Goal: Ask a question

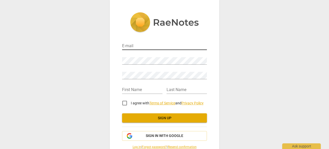
click at [163, 46] on input "email" at bounding box center [164, 46] width 85 height 7
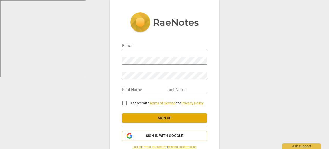
type input "[PERSON_NAME][EMAIL_ADDRESS][DOMAIN_NAME]"
type input "[PERSON_NAME]"
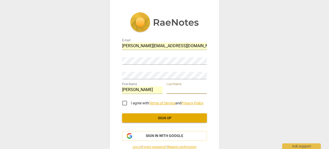
type input "[PERSON_NAME]"
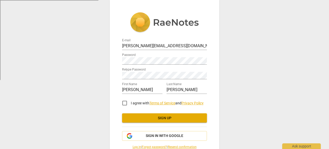
click at [125, 104] on input "I agree with Terms of Service and Privacy Policy" at bounding box center [124, 103] width 12 height 12
checkbox input "true"
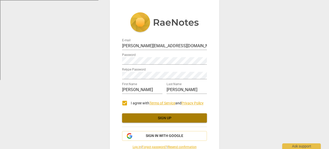
click at [159, 117] on span "Sign up" at bounding box center [164, 118] width 77 height 5
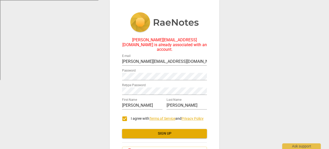
scroll to position [33, 0]
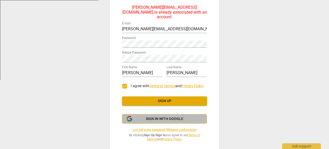
click at [171, 117] on span "Sign in with Google" at bounding box center [165, 119] width 38 height 5
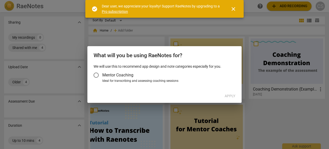
click at [97, 75] on input "Mentor Coaching" at bounding box center [96, 75] width 12 height 12
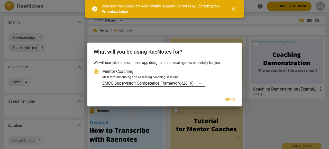
click at [201, 83] on icon "Account type" at bounding box center [200, 83] width 5 height 5
click at [0, 0] on input "Ideal for transcribing and assessing coaching sessions EMCC Supervision Compete…" at bounding box center [0, 0] width 0 height 0
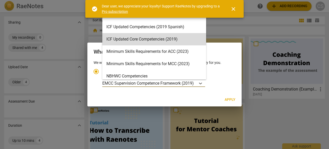
scroll to position [75, 0]
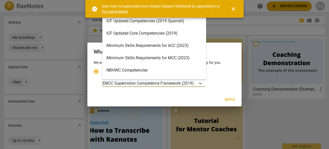
click at [152, 44] on div "Minimum Skills Requirements for ACC (2023)" at bounding box center [154, 46] width 104 height 12
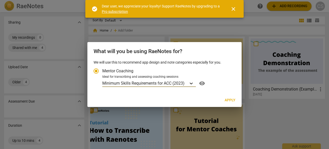
click at [192, 83] on icon "Account type" at bounding box center [191, 83] width 5 height 5
click at [0, 0] on input "Ideal for transcribing and assessing coaching sessions option Minimum Skills Re…" at bounding box center [0, 0] width 0 height 0
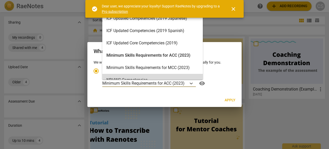
scroll to position [61, 0]
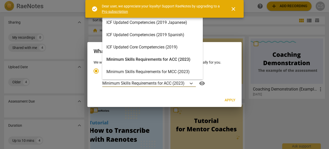
click at [183, 59] on div "Minimum Skills Requirements for ACC (2023)" at bounding box center [152, 59] width 100 height 12
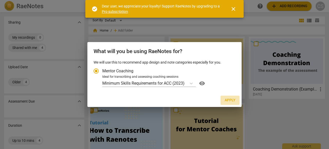
click at [227, 99] on span "Apply" at bounding box center [230, 100] width 11 height 5
radio input "false"
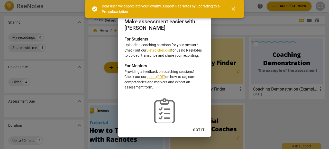
click at [197, 130] on span "Got it" at bounding box center [199, 130] width 12 height 5
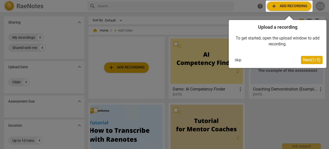
click at [285, 5] on div at bounding box center [289, 6] width 47 height 11
click at [303, 60] on span "Next ( 1 / 3 )" at bounding box center [311, 60] width 17 height 5
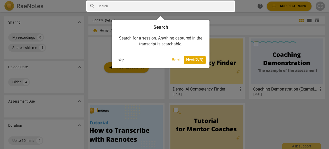
click at [173, 60] on button "Back" at bounding box center [176, 60] width 13 height 8
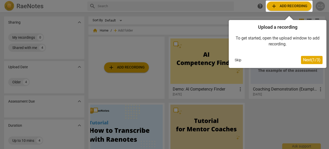
click at [288, 5] on div at bounding box center [289, 6] width 47 height 11
click at [273, 5] on div at bounding box center [289, 6] width 47 height 11
click at [294, 5] on div at bounding box center [289, 6] width 47 height 11
click at [307, 61] on span "Next ( 1 / 3 )" at bounding box center [311, 60] width 17 height 5
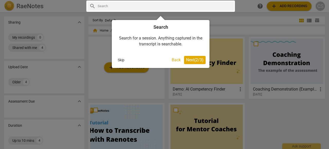
click at [190, 60] on span "Next ( 2 / 3 )" at bounding box center [194, 60] width 17 height 5
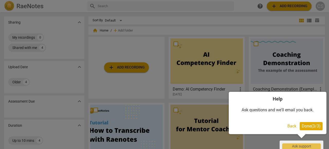
click at [304, 127] on span "Done ( 3 / 3 )" at bounding box center [311, 126] width 19 height 5
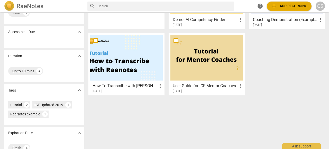
scroll to position [70, 0]
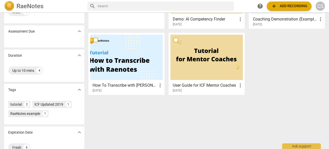
click at [159, 86] on span "more_vert" at bounding box center [160, 85] width 6 height 6
click at [132, 85] on div at bounding box center [164, 74] width 329 height 149
click at [130, 73] on div at bounding box center [126, 57] width 72 height 45
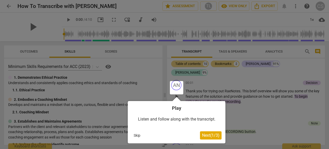
click at [138, 135] on button "Skip" at bounding box center [137, 136] width 11 height 8
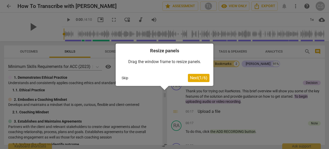
click at [123, 79] on button "Skip" at bounding box center [124, 78] width 11 height 8
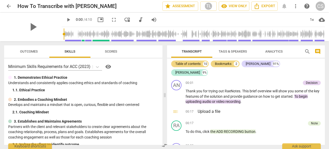
click at [10, 7] on span "arrow_back" at bounding box center [9, 6] width 6 height 6
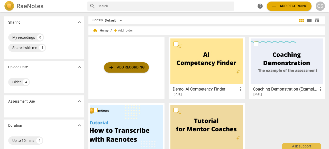
click at [120, 67] on span "add Add recording" at bounding box center [126, 67] width 36 height 6
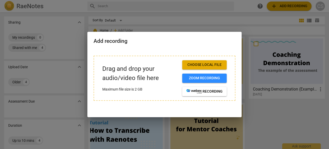
click at [198, 64] on span "Choose local file" at bounding box center [204, 64] width 36 height 5
click at [256, 19] on div at bounding box center [164, 74] width 329 height 149
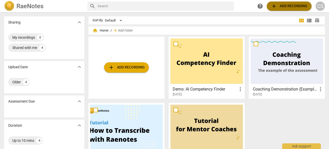
click at [287, 6] on span "add Add recording" at bounding box center [289, 6] width 36 height 6
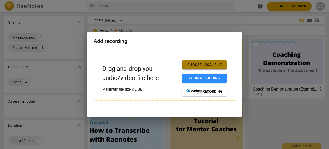
click at [205, 63] on span "Choose local file" at bounding box center [204, 64] width 36 height 5
click at [206, 65] on span "Choose local file" at bounding box center [204, 64] width 36 height 5
click at [209, 63] on span "Choose local file" at bounding box center [204, 64] width 36 height 5
click at [207, 64] on span "Choose local file" at bounding box center [204, 64] width 36 height 5
click at [208, 63] on span "Choose local file" at bounding box center [204, 64] width 36 height 5
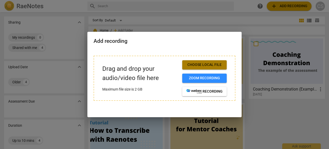
click at [199, 66] on span "Choose local file" at bounding box center [204, 64] width 36 height 5
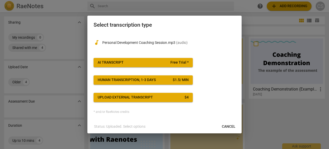
click at [144, 63] on span "AI Transcript Free Trial *" at bounding box center [143, 62] width 91 height 5
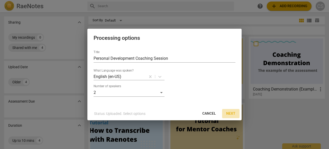
click at [229, 112] on span "Next" at bounding box center [230, 113] width 9 height 5
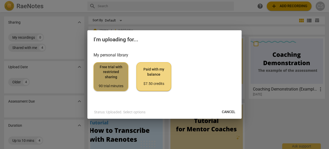
click at [107, 78] on span "Free trial with restricted sharing 90 trial minutes" at bounding box center [111, 77] width 26 height 24
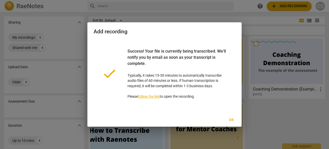
click at [230, 119] on span "Ok" at bounding box center [231, 120] width 8 height 5
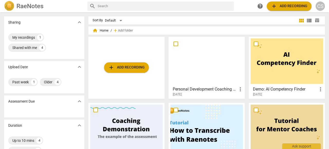
click at [181, 6] on input "text" at bounding box center [165, 6] width 134 height 8
type input "upload transcription"
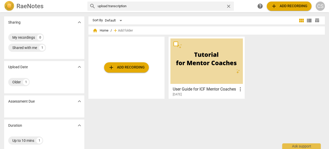
click at [78, 101] on span "expand_more" at bounding box center [79, 101] width 6 height 6
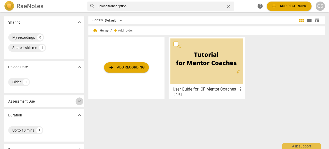
click at [78, 101] on span "expand_more" at bounding box center [79, 101] width 6 height 6
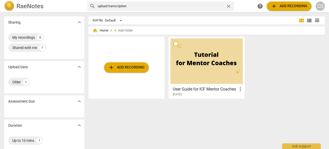
click at [228, 5] on span "close" at bounding box center [228, 6] width 5 height 5
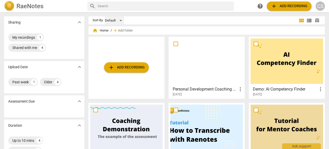
click at [121, 20] on div "Default" at bounding box center [114, 20] width 19 height 8
click at [147, 18] on div at bounding box center [164, 74] width 329 height 149
click at [239, 88] on span "more_vert" at bounding box center [240, 89] width 6 height 6
click at [243, 121] on div at bounding box center [164, 74] width 329 height 149
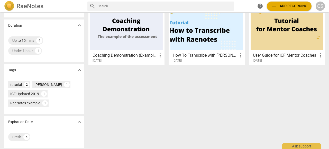
scroll to position [102, 0]
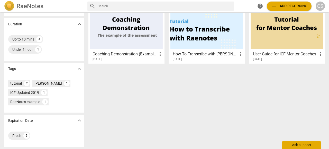
click at [298, 145] on div "Ask support" at bounding box center [301, 145] width 39 height 8
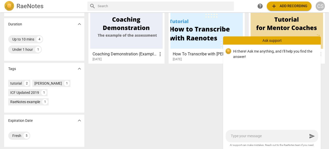
click at [256, 136] on textarea at bounding box center [269, 136] width 77 height 5
type textarea "h"
type textarea "ho"
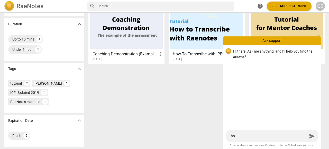
type textarea "how"
type textarea "how d"
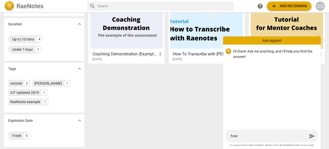
type textarea "how d"
type textarea "how do"
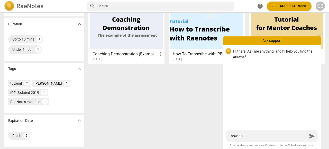
type textarea "how do I"
type textarea "how do I g"
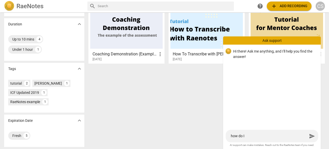
type textarea "how do I g"
type textarea "how do I ge"
type textarea "how do I get"
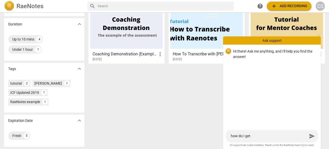
type textarea "how do I get"
type textarea "how do I get m"
type textarea "how do I get my"
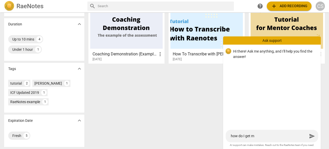
type textarea "how do I get my"
type textarea "how do I get my t"
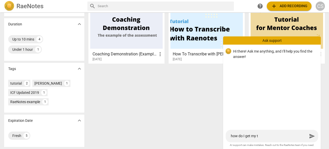
type textarea "how do I get my tr"
type textarea "how do I get my tra"
type textarea "how do I get my tran"
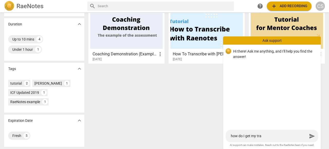
type textarea "how do I get my tran"
type textarea "how do I get my trans"
type textarea "how do I get my transc"
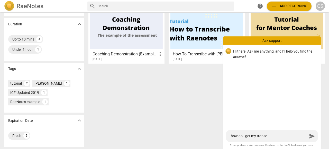
type textarea "how do I get my transcr"
type textarea "how do I get my transcri"
type textarea "how do I get my transcrip"
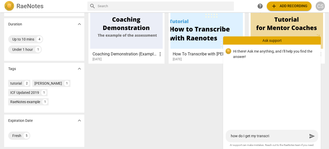
type textarea "how do I get my transcrip"
type textarea "how do I get my transcript"
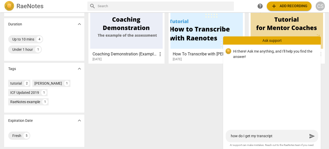
type textarea "how do I get my transcript a"
type textarea "how do I get my transcript an"
type textarea "how do I get my transcript ana"
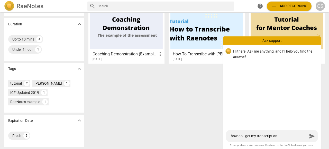
type textarea "how do I get my transcript ana"
type textarea "how do I get my transcript anal"
type textarea "how do I get my transcript analy"
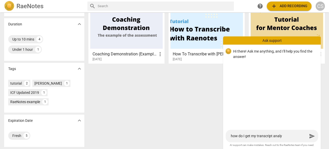
type textarea "how do I get my transcript analyz"
type textarea "how do I get my transcript analyze"
type textarea "how do I get my transcript analyzed"
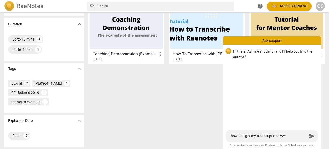
type textarea "how do I get my transcript analyzed"
type textarea "how do I get my transcript analyzed a"
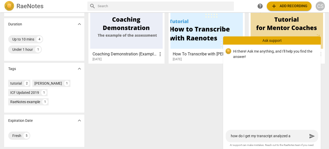
type textarea "how do I get my transcript analyzed ag"
type textarea "how do I get my transcript analyzed aga"
type textarea "how do I get my transcript analyzed agai"
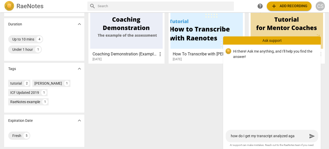
type textarea "how do I get my transcript analyzed agai"
type textarea "how do I get my transcript analyzed again"
type textarea "how do I get my transcript analyzed agains"
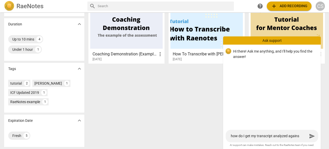
type textarea "how do I get my transcript analyzed against"
type textarea "how do I get my transcript analyzed against t"
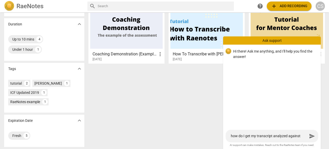
type textarea "how do I get my transcript analyzed against t"
type textarea "how do I get my transcript analyzed against th"
type textarea "how do I get my transcript analyzed against the"
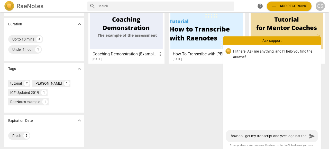
type textarea "how do I get my transcript analyzed against the"
type textarea "how do I get my transcript analyzed against the A"
type textarea "how do I get my transcript analyzed against the AC"
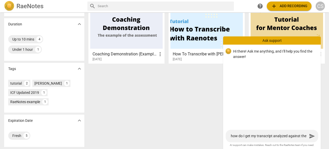
type textarea "how do I get my transcript analyzed against the AC"
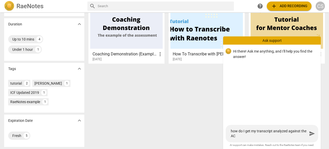
type textarea "how do I get my transcript analyzed against the ACC"
type textarea "how do I get my transcript analyzed against the ACC m"
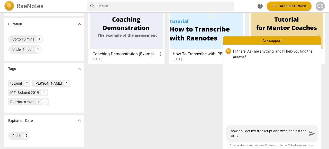
type textarea "how do I get my transcript analyzed against the ACC m"
type textarea "how do I get my transcript analyzed against the ACC ma"
type textarea "how do I get my transcript analyzed against the ACC mar"
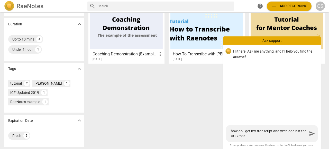
type textarea "how do I get my transcript analyzed against the ACC mark"
type textarea "how do I get my transcript analyzed against the ACC marke"
type textarea "how do I get my transcript analyzed against the ACC marker"
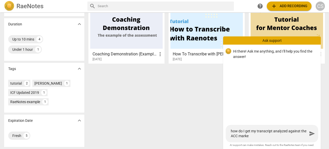
type textarea "how do I get my transcript analyzed against the ACC marker"
type textarea "how do I get my transcript analyzed against the ACC markers"
type textarea "how do I get my transcript analyzed against the ACC markers?"
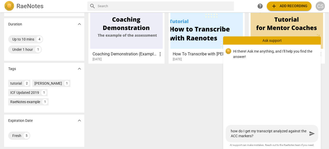
type textarea "how do I get my transcript analyzed against the ACC markers?"
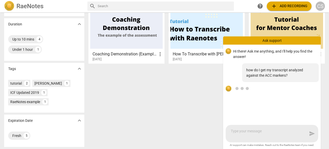
scroll to position [17, 0]
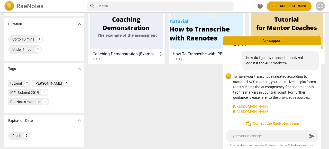
click at [270, 107] on link "https://raenotes.com/help/ai_finder.html" at bounding box center [275, 106] width 84 height 5
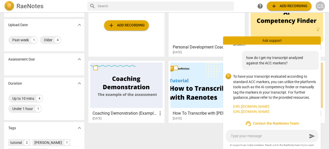
scroll to position [0, 0]
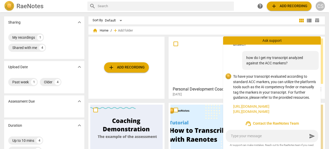
drag, startPoint x: 215, startPoint y: 57, endPoint x: 230, endPoint y: 48, distance: 17.2
click at [215, 56] on div at bounding box center [206, 61] width 72 height 45
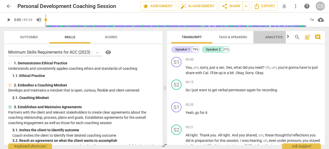
click at [272, 38] on span "Analytics" at bounding box center [273, 37] width 17 height 4
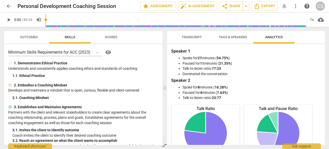
click at [109, 38] on span "Scores" at bounding box center [111, 37] width 12 height 4
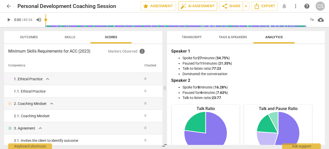
click at [189, 7] on span "auto_fix_high AI Assessment" at bounding box center [197, 6] width 34 height 6
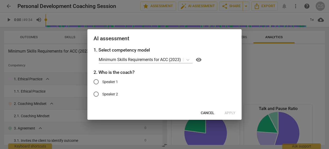
click at [208, 113] on span "Cancel" at bounding box center [208, 113] width 14 height 5
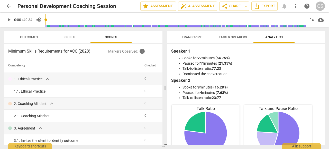
click at [188, 38] on span "Transcript" at bounding box center [192, 37] width 20 height 4
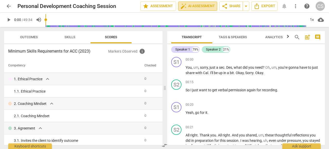
click at [202, 5] on span "auto_fix_high AI Assessment" at bounding box center [197, 6] width 34 height 6
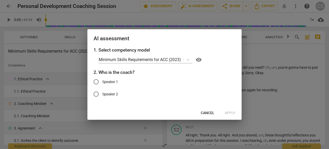
click at [97, 94] on input "Speaker 2" at bounding box center [96, 94] width 12 height 12
radio input "true"
click at [230, 113] on span "Apply" at bounding box center [230, 113] width 11 height 5
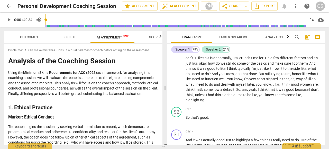
click at [152, 37] on span "Scores" at bounding box center [155, 37] width 12 height 4
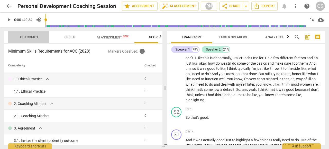
click at [37, 39] on span "Outcomes" at bounding box center [29, 37] width 18 height 4
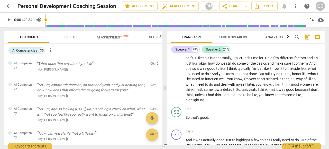
click at [51, 51] on span "more_vert" at bounding box center [50, 50] width 6 height 6
click at [99, 50] on div at bounding box center [164, 74] width 329 height 149
click at [70, 38] on span "Skills" at bounding box center [69, 37] width 11 height 4
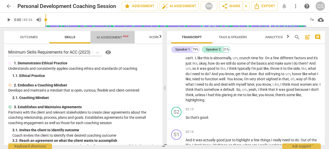
click at [107, 38] on span "AI Assessment New" at bounding box center [113, 37] width 32 height 4
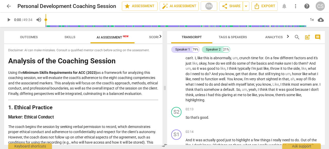
click at [154, 37] on span "Scores" at bounding box center [155, 37] width 12 height 4
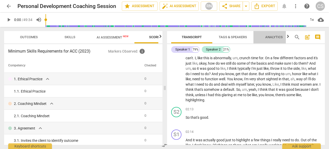
click at [274, 38] on span "Analytics" at bounding box center [273, 37] width 17 height 4
